Goal: Information Seeking & Learning: Check status

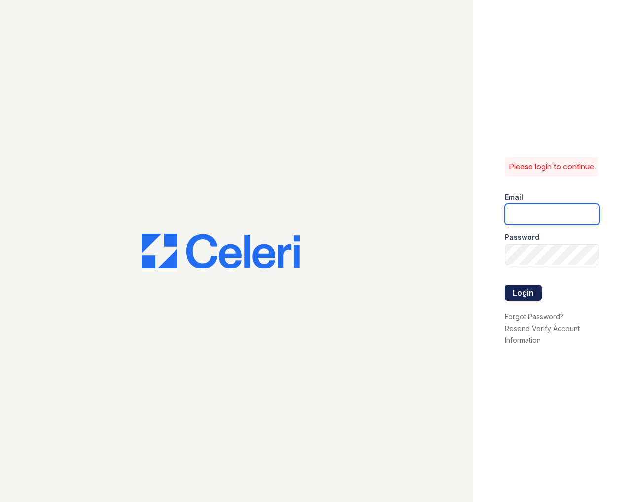
type input "[EMAIL_ADDRESS][DOMAIN_NAME]"
click at [526, 293] on button "Login" at bounding box center [523, 293] width 37 height 16
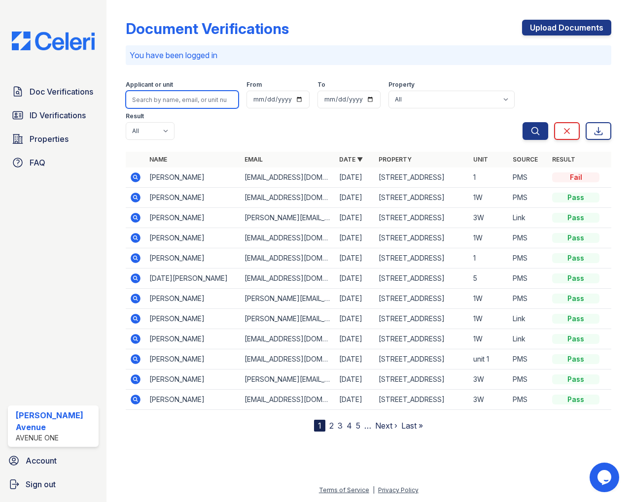
click at [174, 105] on input "search" at bounding box center [182, 100] width 113 height 18
type input "katherine"
click at [523, 122] on button "Search" at bounding box center [536, 131] width 26 height 18
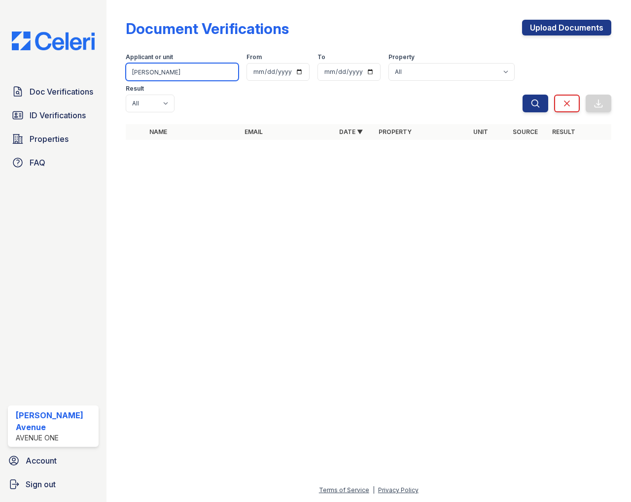
click at [198, 72] on input "katherine" at bounding box center [182, 72] width 113 height 18
click at [523, 95] on button "Search" at bounding box center [536, 104] width 26 height 18
click at [64, 116] on span "ID Verifications" at bounding box center [58, 115] width 56 height 12
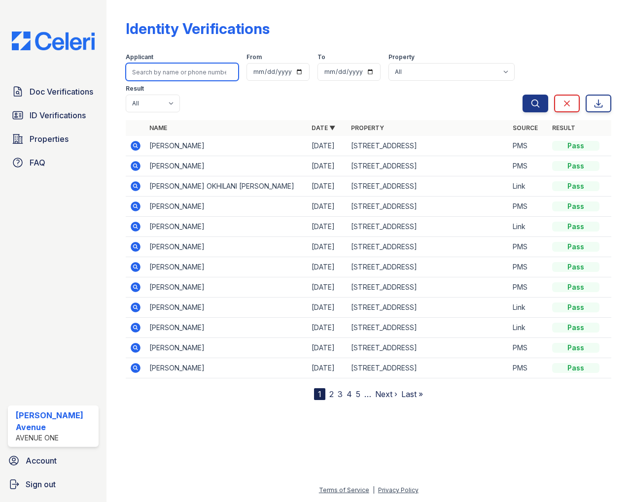
click at [194, 73] on input "search" at bounding box center [182, 72] width 113 height 18
type input "Katherine"
click at [523, 95] on button "Search" at bounding box center [536, 104] width 26 height 18
